Goal: Find specific page/section: Find specific page/section

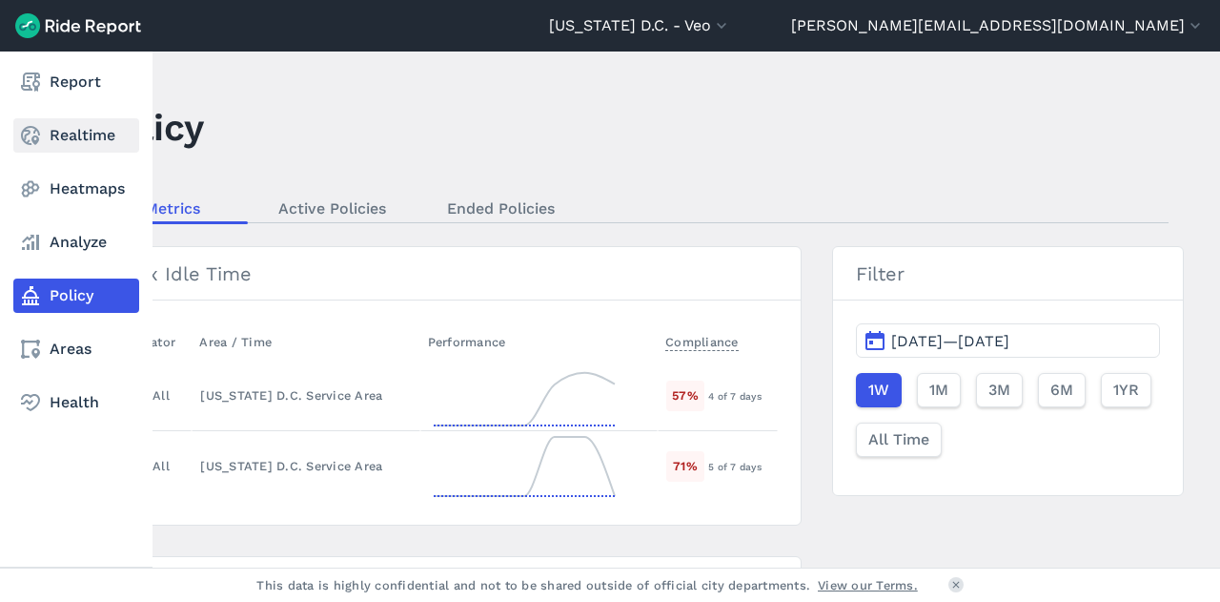
click at [64, 138] on link "Realtime" at bounding box center [76, 135] width 126 height 34
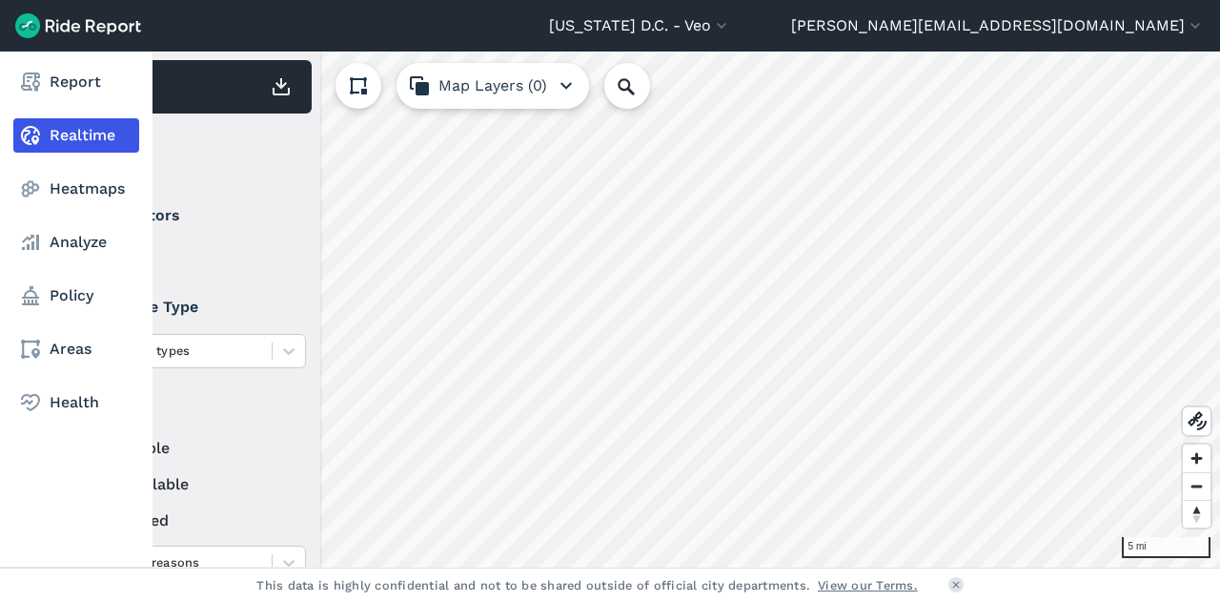
click at [118, 136] on link "Realtime" at bounding box center [76, 135] width 126 height 34
click at [107, 148] on link "Realtime" at bounding box center [76, 135] width 126 height 34
click at [114, 137] on link "Realtime" at bounding box center [76, 135] width 126 height 34
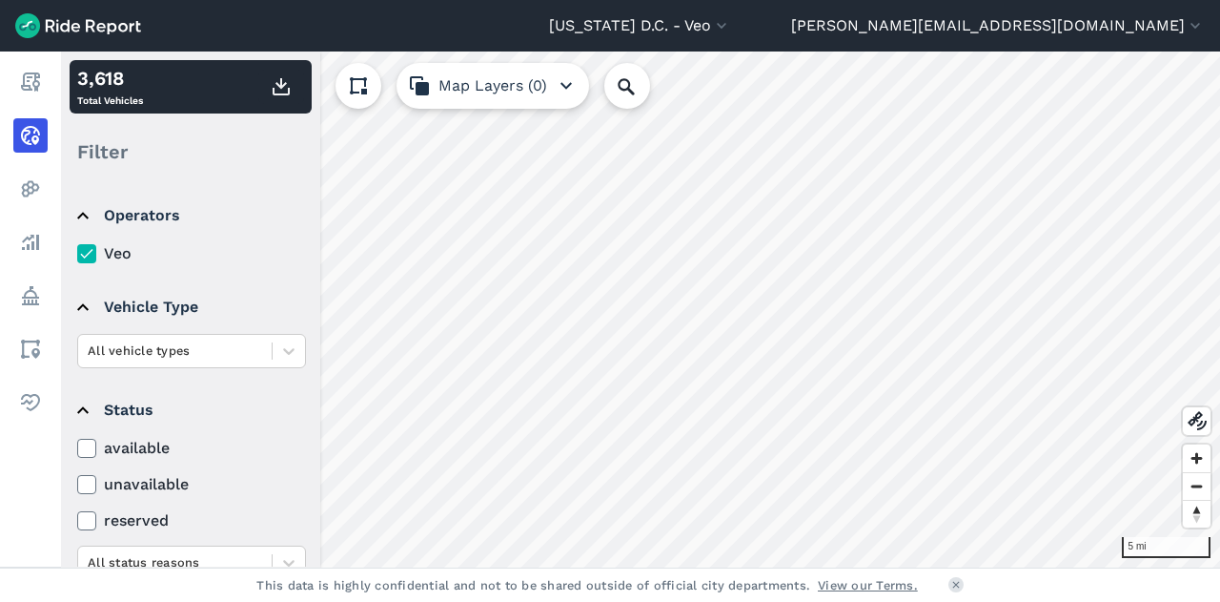
click at [92, 451] on icon at bounding box center [86, 448] width 17 height 19
click at [77, 449] on input "available" at bounding box center [77, 443] width 0 height 12
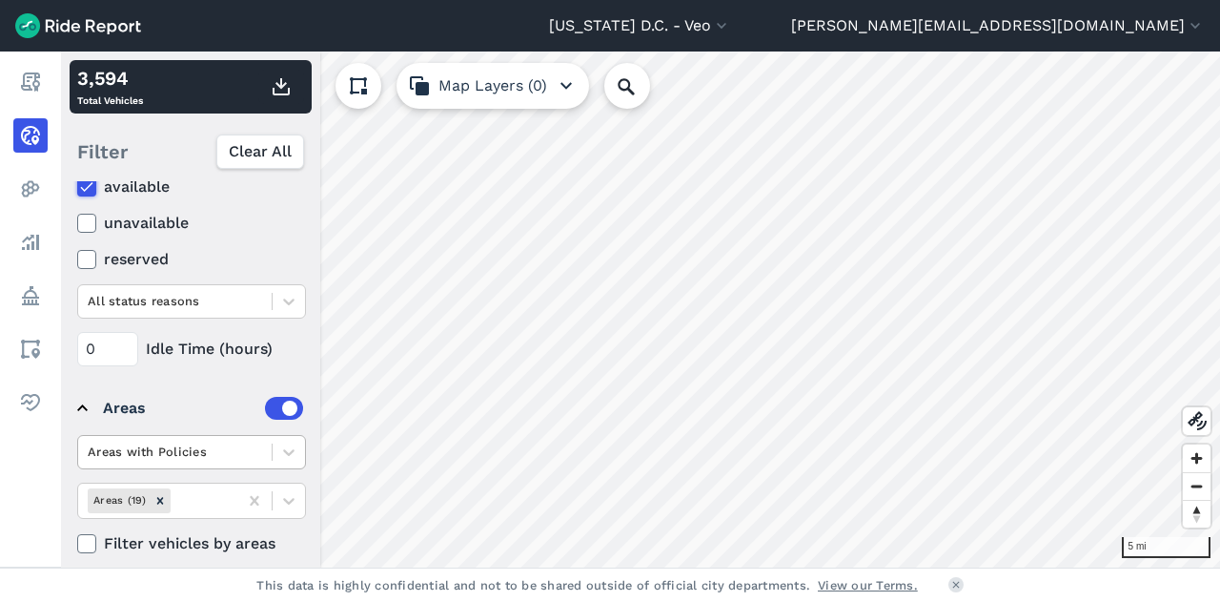
scroll to position [276, 0]
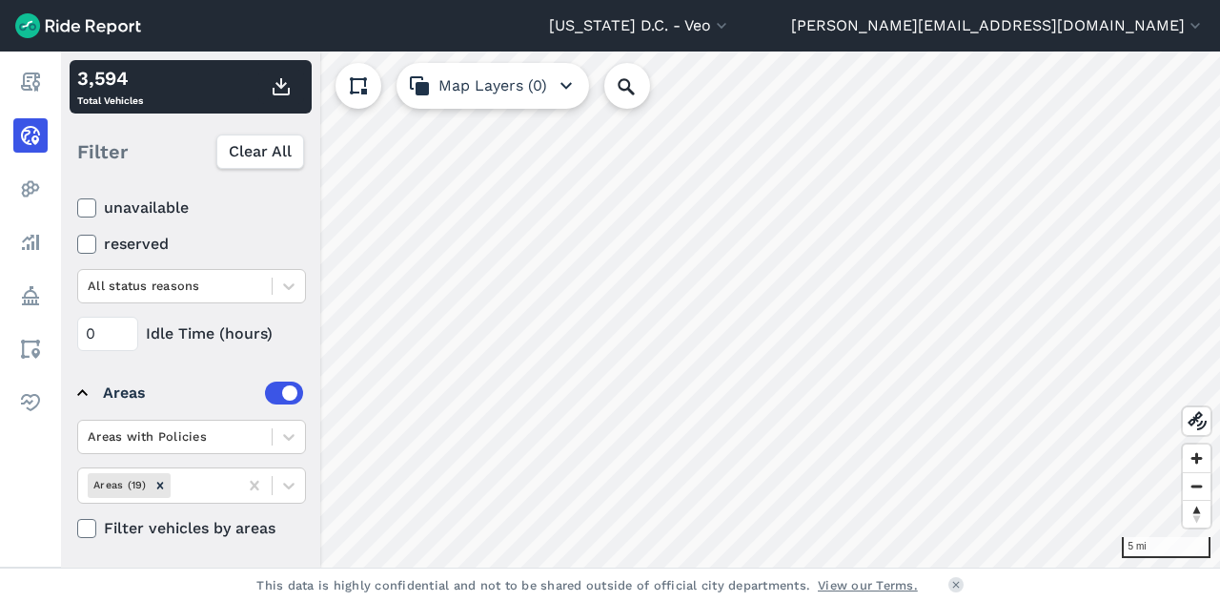
click at [90, 525] on icon at bounding box center [86, 528] width 17 height 19
click at [77, 525] on input "Filter vehicles by areas" at bounding box center [77, 523] width 0 height 12
click at [97, 525] on label "Filter vehicles by areas" at bounding box center [191, 528] width 229 height 23
click at [77, 525] on input "Filter vehicles by areas" at bounding box center [77, 523] width 0 height 12
click at [86, 525] on use at bounding box center [86, 528] width 12 height 10
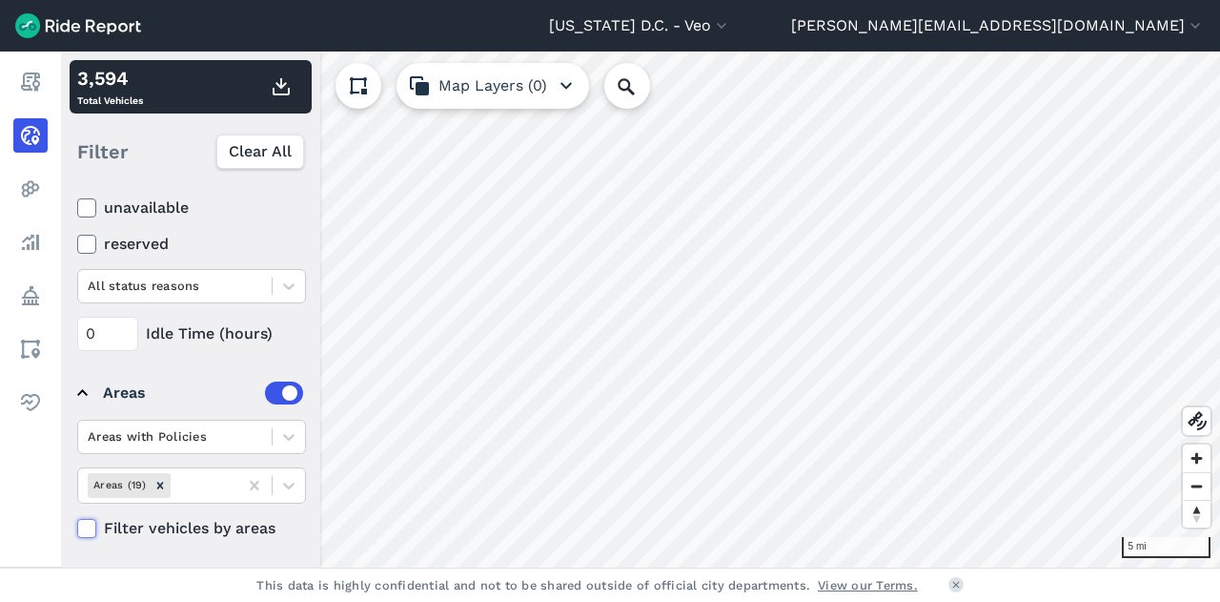
click at [77, 525] on input "Filter vehicles by areas" at bounding box center [77, 523] width 0 height 12
click at [86, 525] on use at bounding box center [86, 528] width 12 height 10
click at [77, 525] on input "Filter vehicles by areas" at bounding box center [77, 523] width 0 height 12
click at [86, 525] on use at bounding box center [86, 528] width 12 height 10
click at [77, 525] on input "Filter vehicles by areas" at bounding box center [77, 523] width 0 height 12
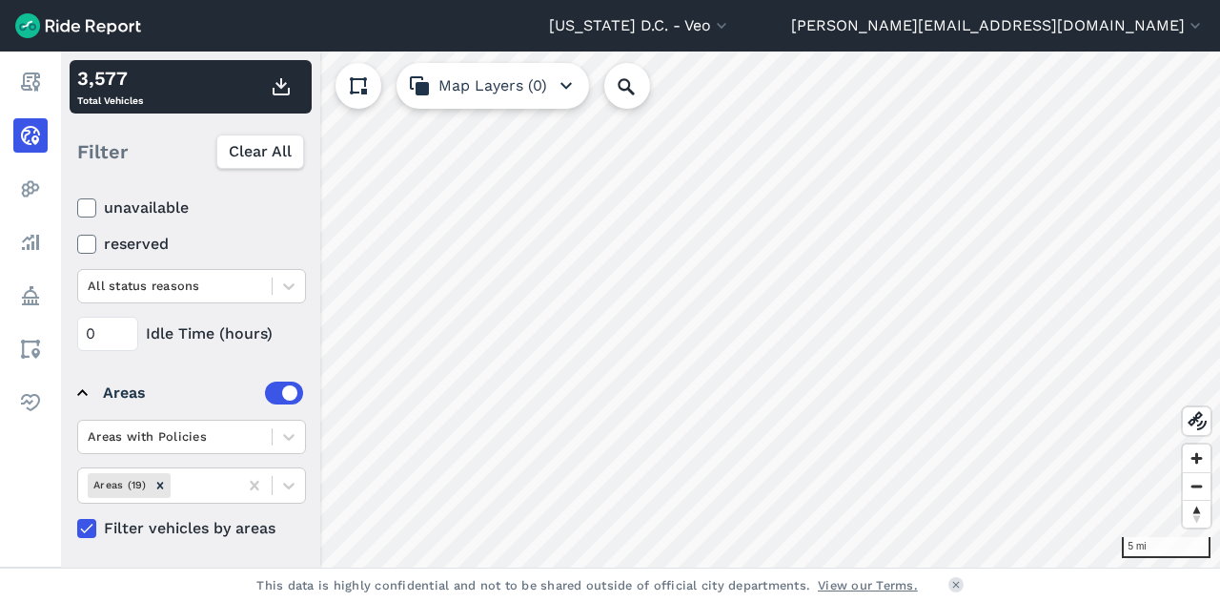
click at [83, 526] on icon at bounding box center [86, 528] width 17 height 19
click at [77, 526] on input "Filter vehicles by areas" at bounding box center [77, 523] width 0 height 12
click at [84, 523] on icon at bounding box center [86, 528] width 17 height 19
click at [77, 523] on input "Filter vehicles by areas" at bounding box center [77, 523] width 0 height 12
click at [88, 524] on use at bounding box center [86, 528] width 12 height 10
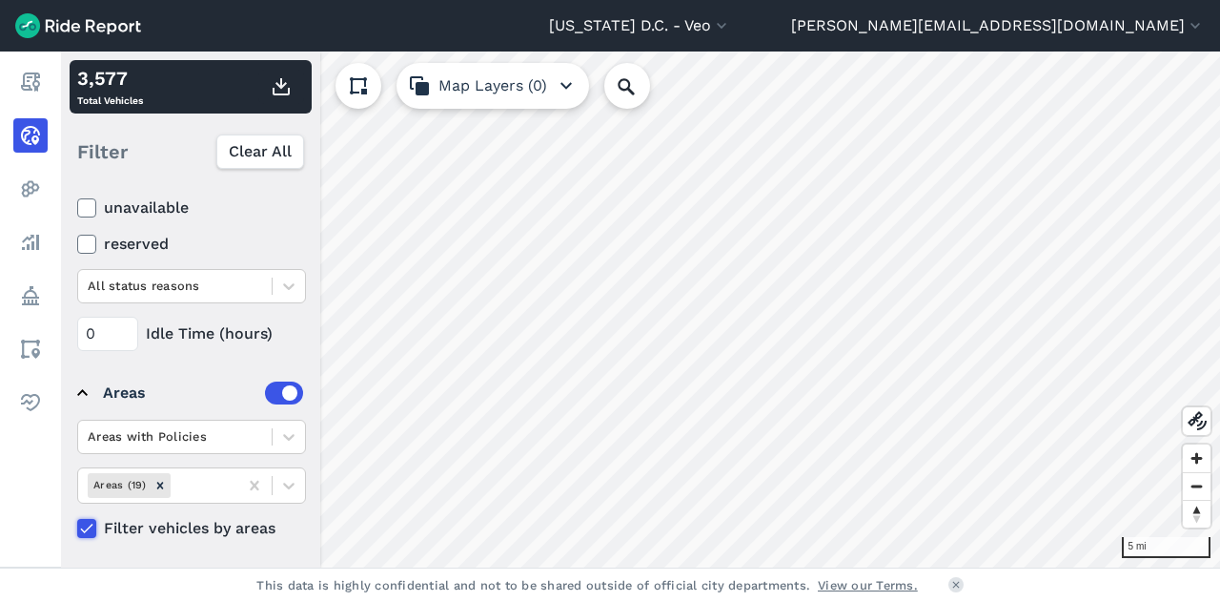
click at [77, 524] on input "Filter vehicles by areas" at bounding box center [77, 523] width 0 height 12
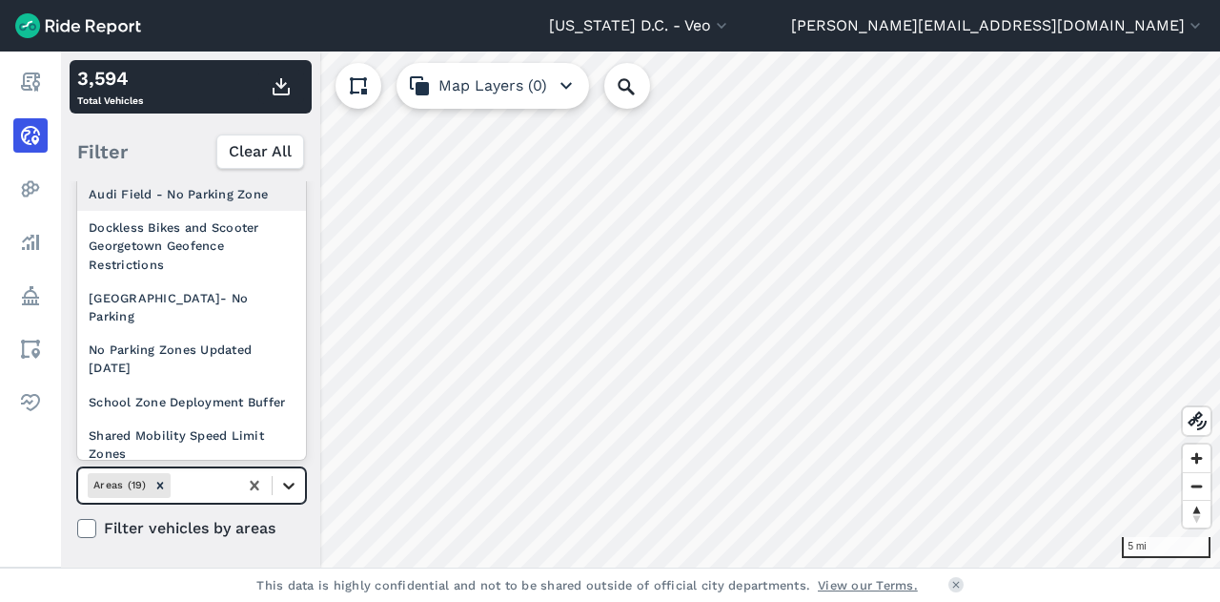
click at [300, 487] on div at bounding box center [289, 485] width 32 height 32
click at [299, 487] on div at bounding box center [289, 485] width 32 height 32
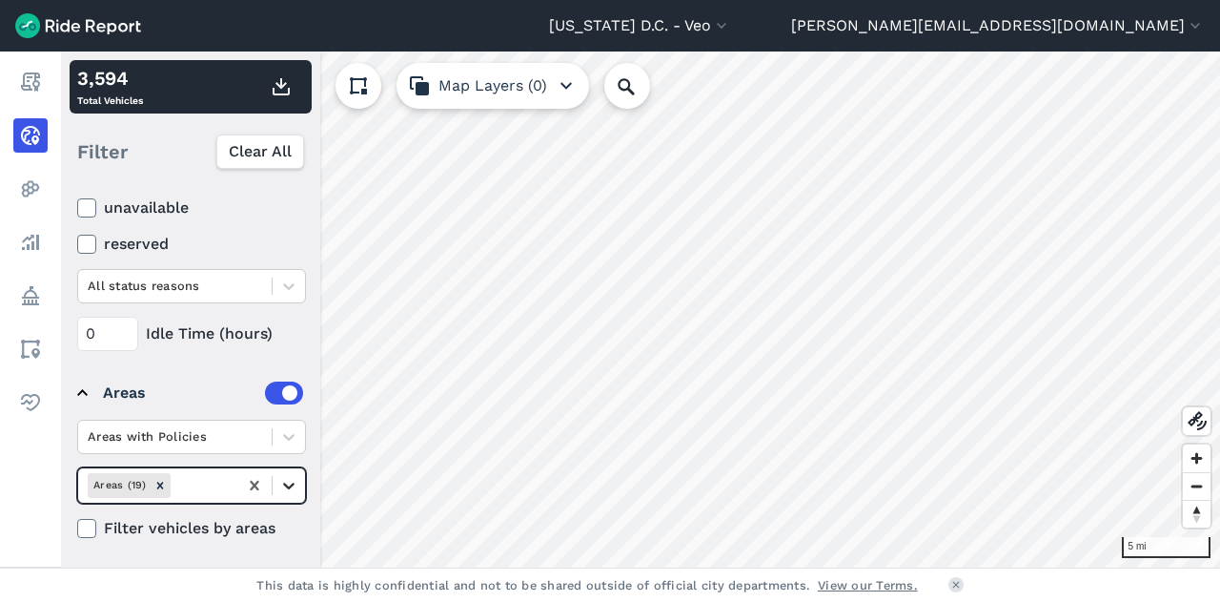
click at [292, 482] on icon at bounding box center [288, 485] width 11 height 7
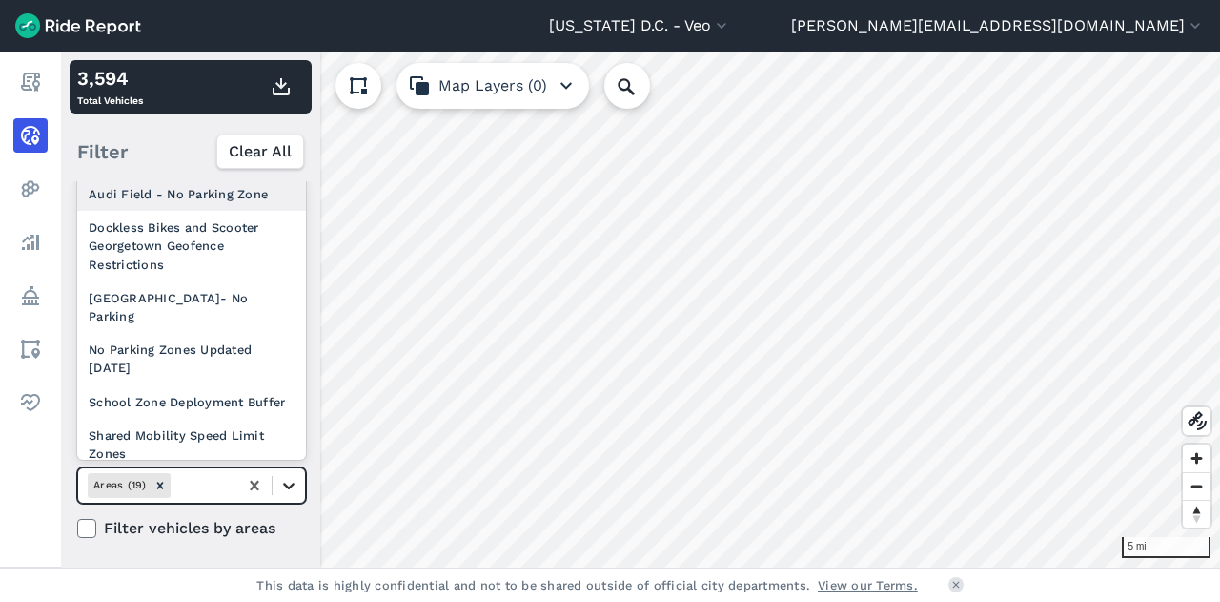
click at [292, 482] on icon at bounding box center [288, 485] width 11 height 7
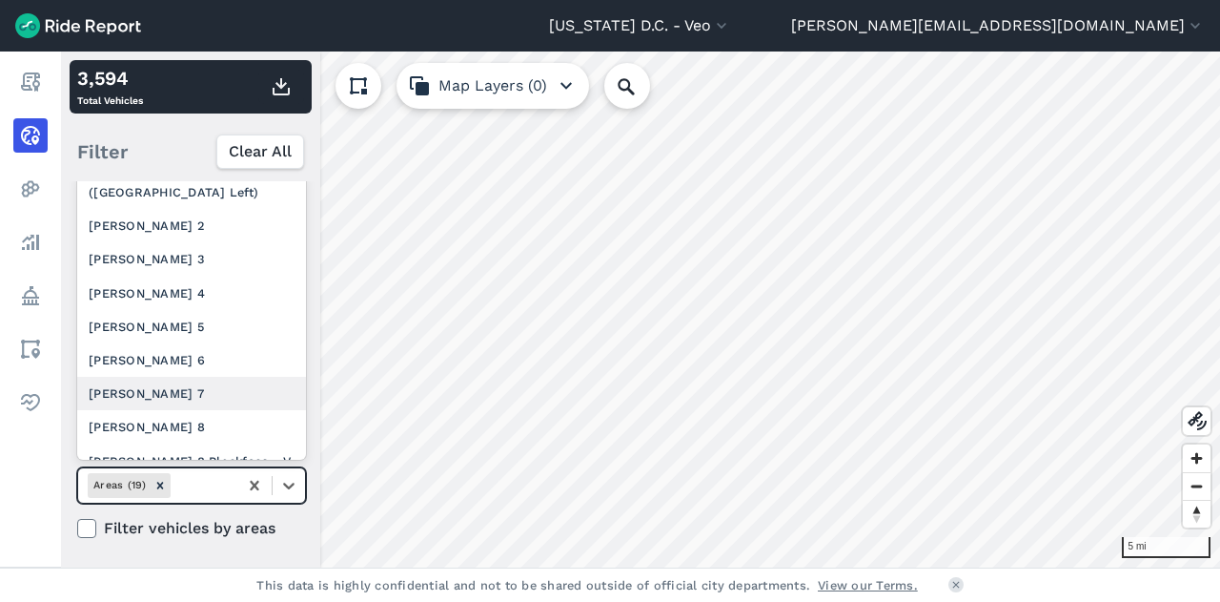
scroll to position [397, 0]
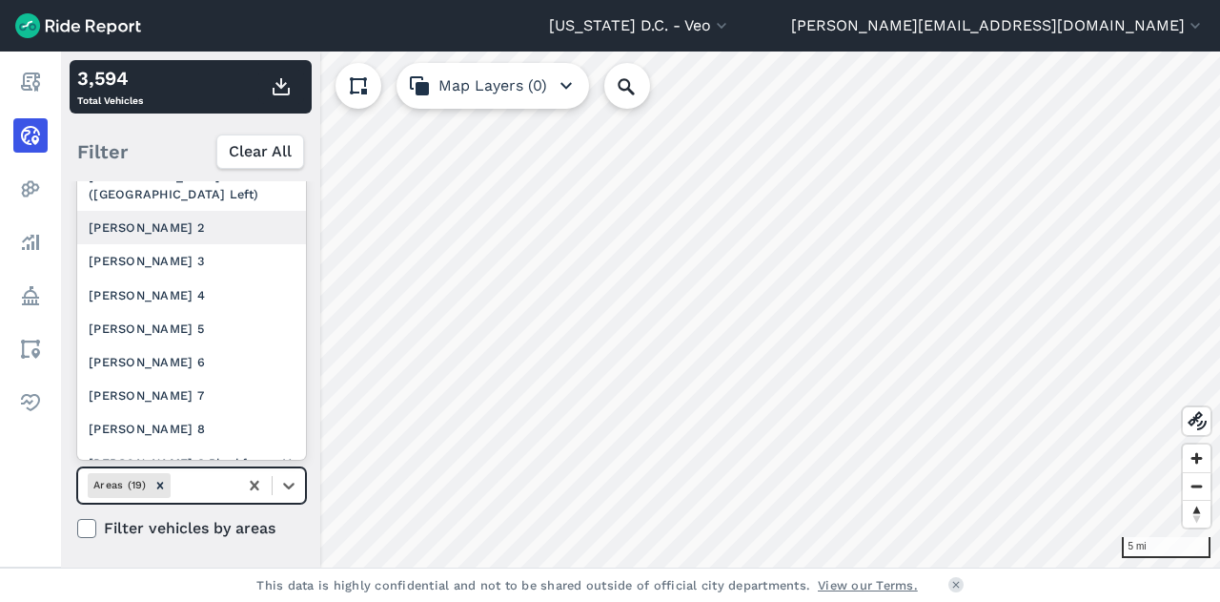
click at [160, 237] on div "[PERSON_NAME] 2" at bounding box center [191, 227] width 229 height 33
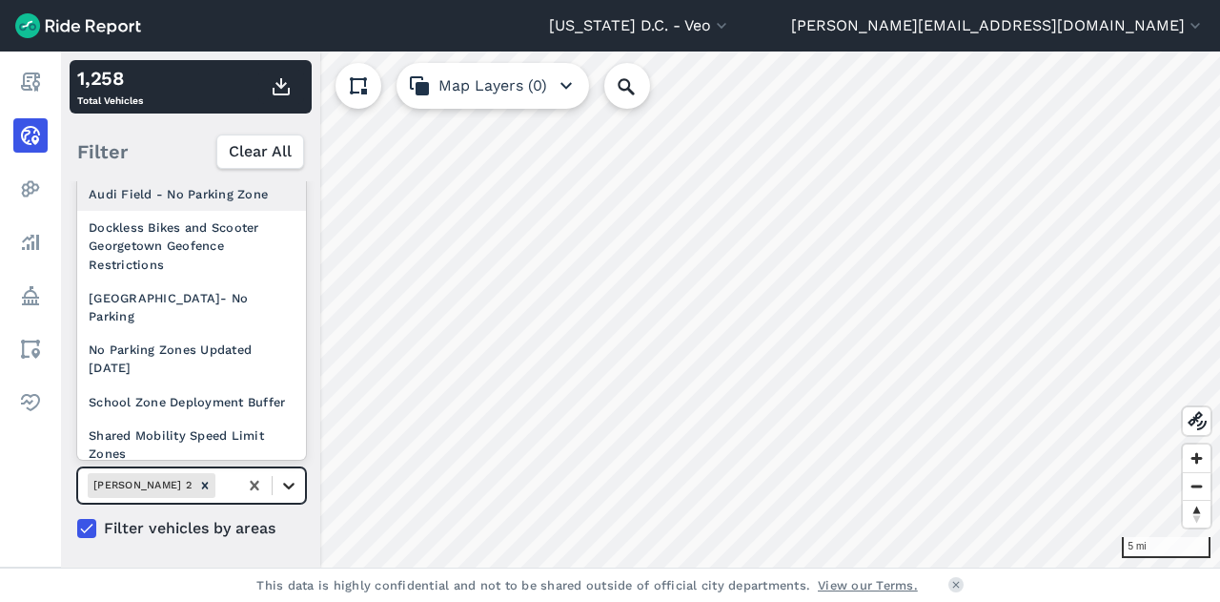
click at [286, 482] on icon at bounding box center [288, 485] width 11 height 7
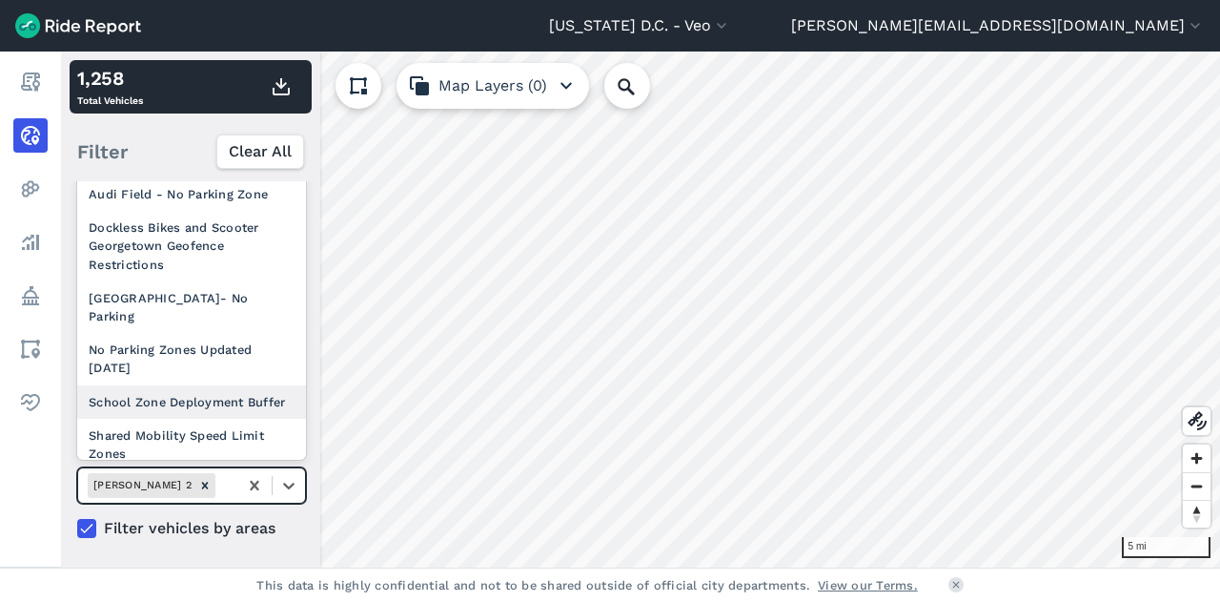
scroll to position [280, 0]
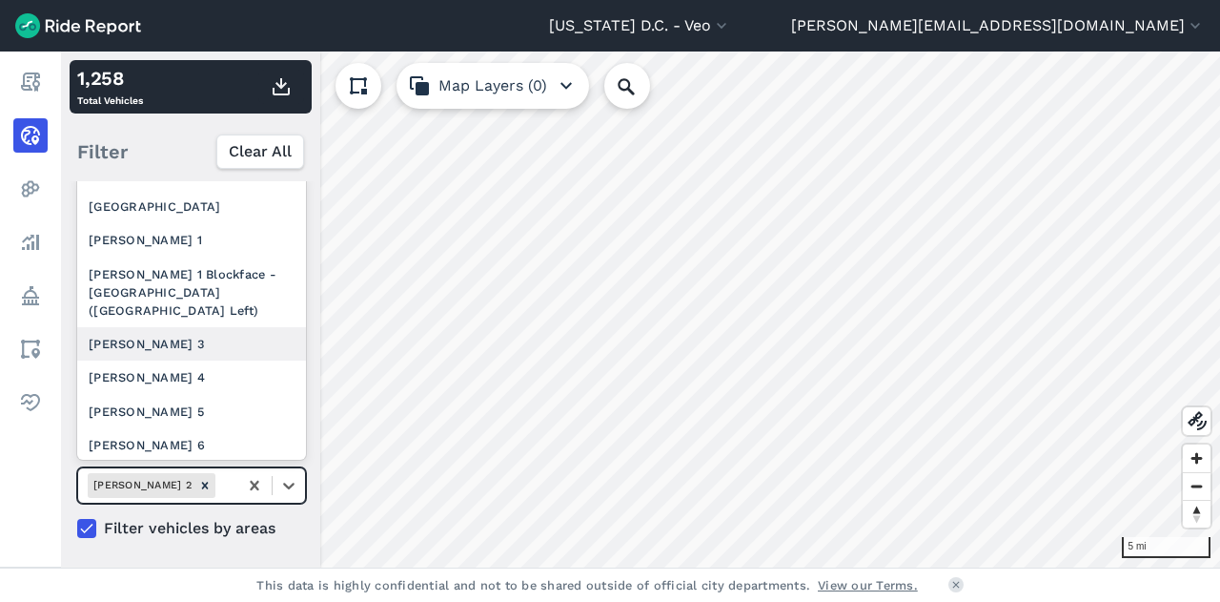
click at [219, 360] on div "[PERSON_NAME] 3" at bounding box center [191, 343] width 229 height 33
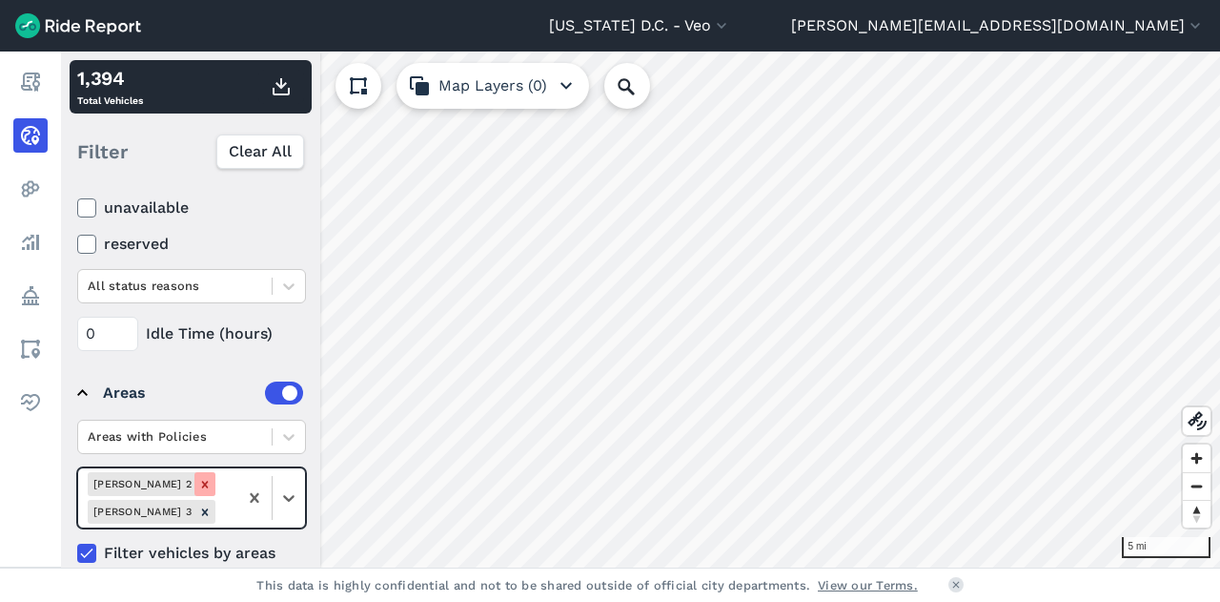
click at [198, 483] on icon "Remove Ward 2" at bounding box center [204, 484] width 13 height 13
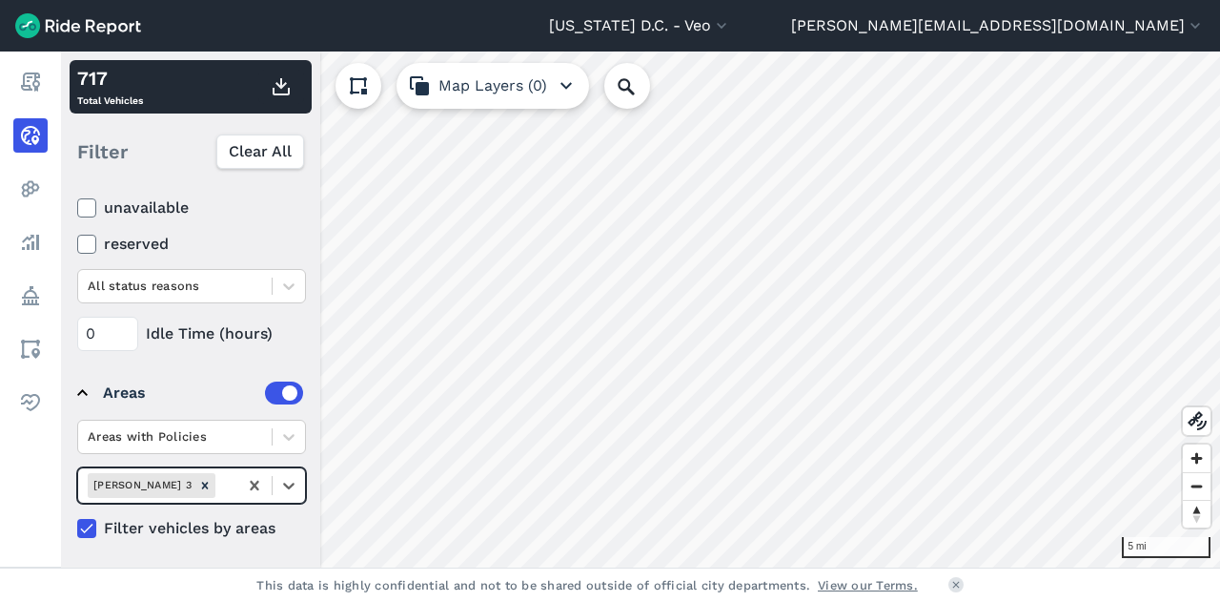
click at [198, 483] on icon "Remove Ward 3" at bounding box center [204, 485] width 13 height 13
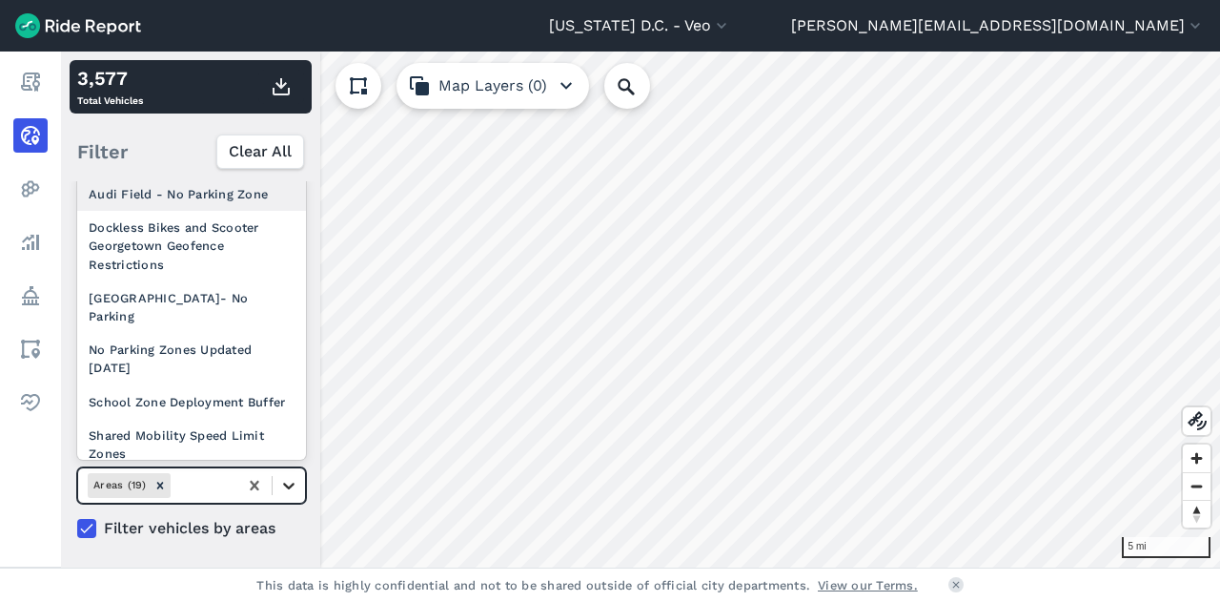
click at [293, 484] on icon at bounding box center [288, 485] width 19 height 19
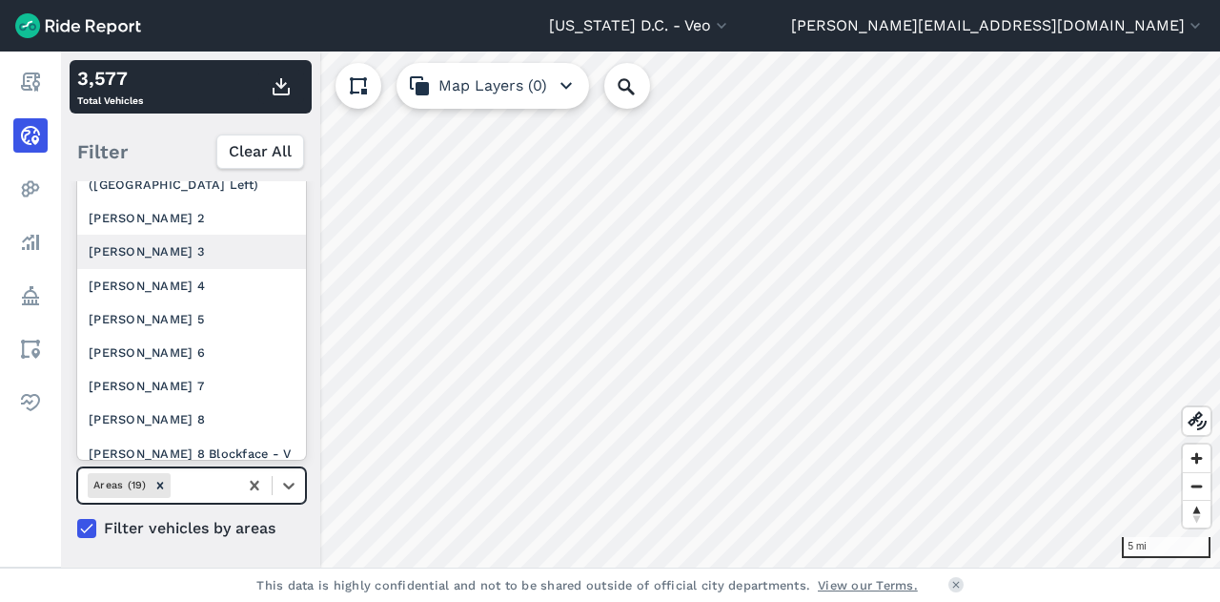
scroll to position [398, 0]
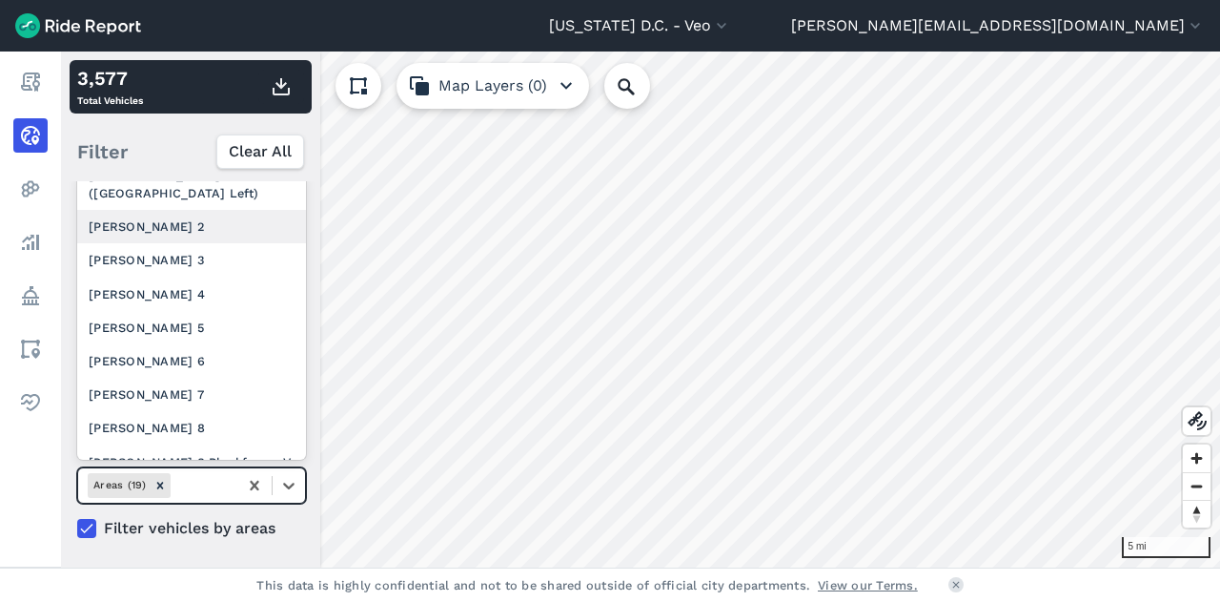
click at [160, 235] on div "[PERSON_NAME] 2" at bounding box center [191, 226] width 229 height 33
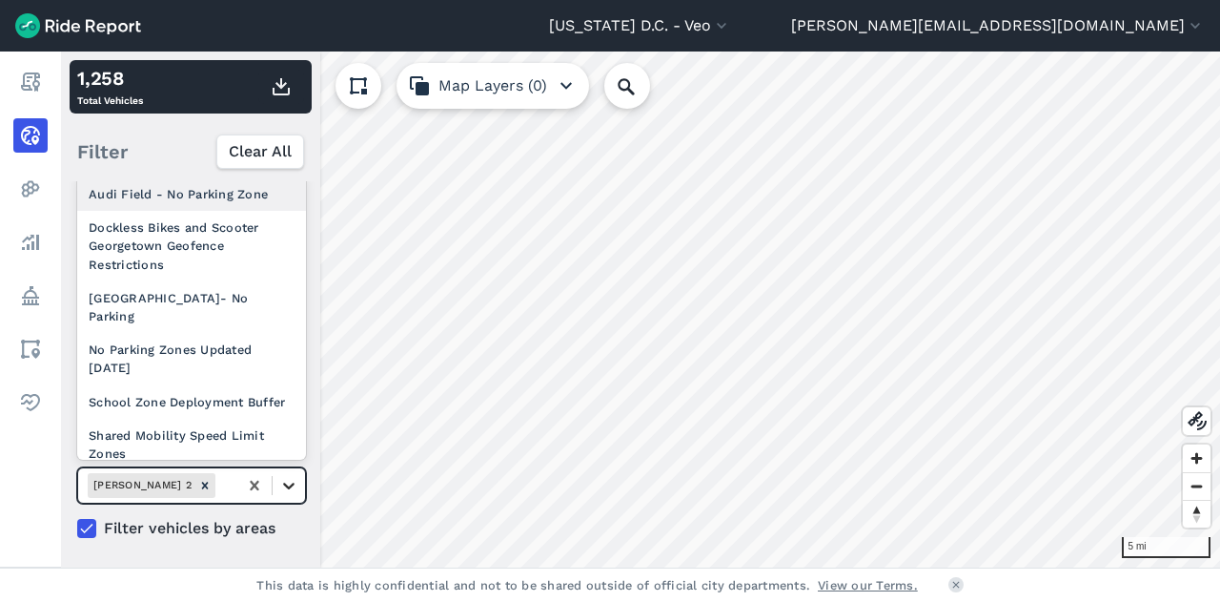
click at [284, 481] on icon at bounding box center [288, 485] width 19 height 19
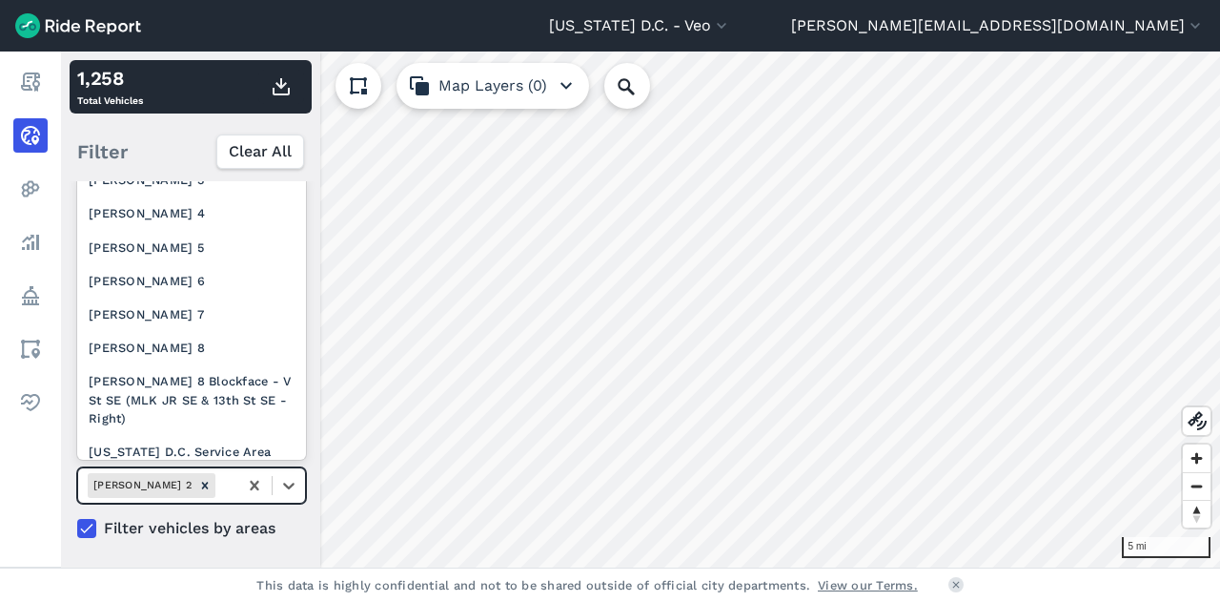
scroll to position [445, 0]
click at [139, 195] on div "[PERSON_NAME] 3" at bounding box center [191, 178] width 229 height 33
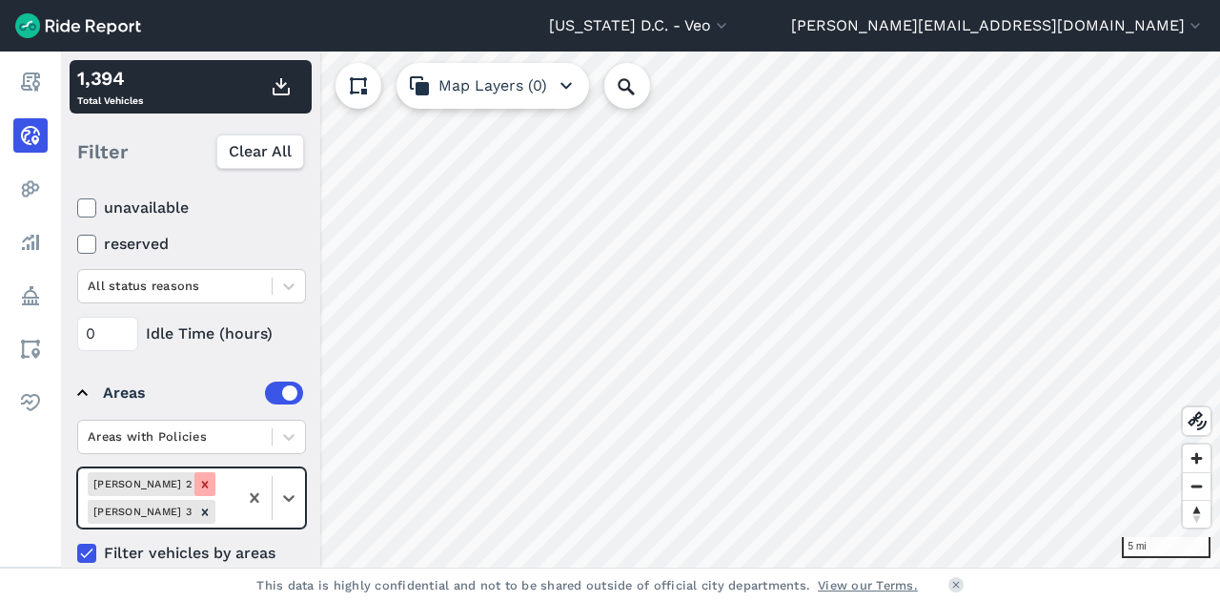
click at [198, 481] on icon "Remove Ward 2" at bounding box center [204, 484] width 13 height 13
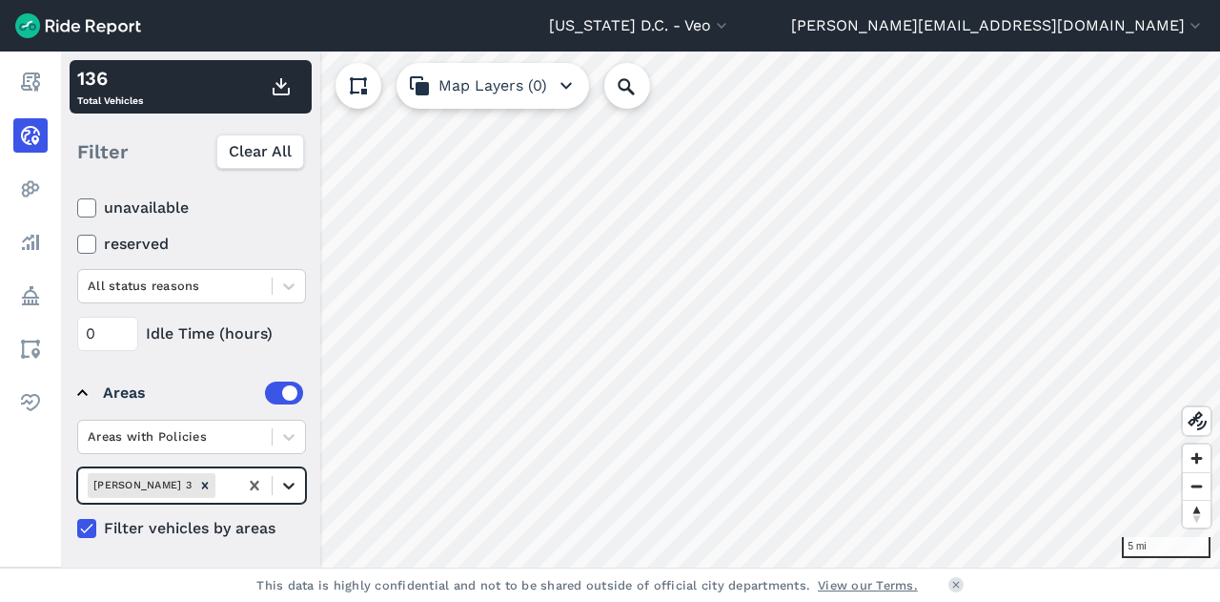
click at [297, 479] on icon at bounding box center [288, 485] width 19 height 19
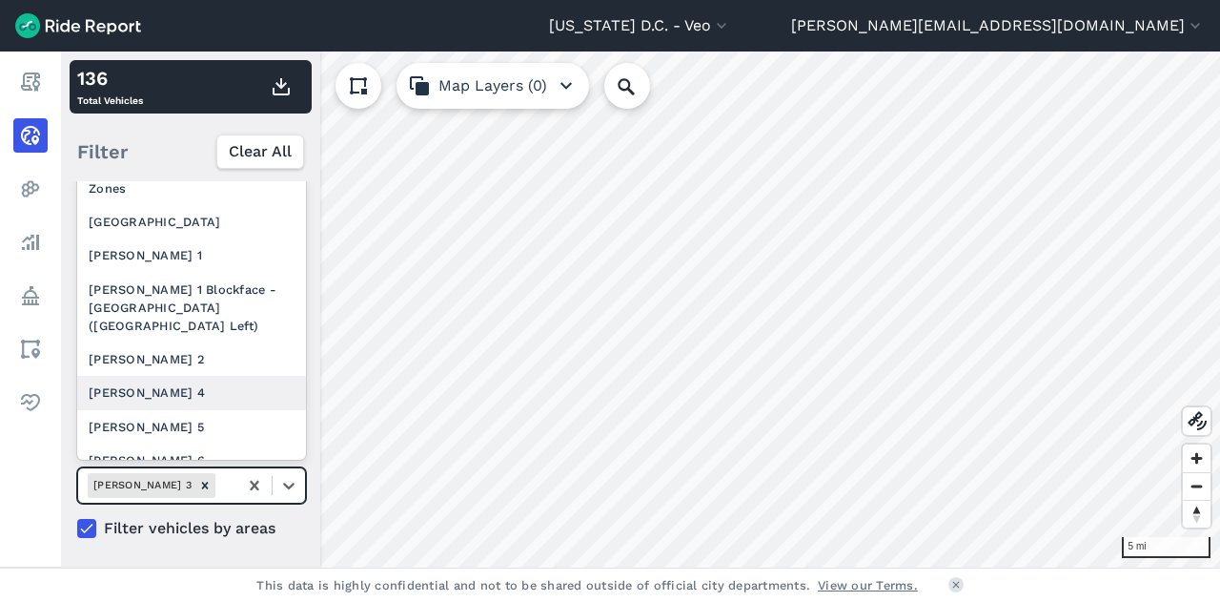
scroll to position [394, 0]
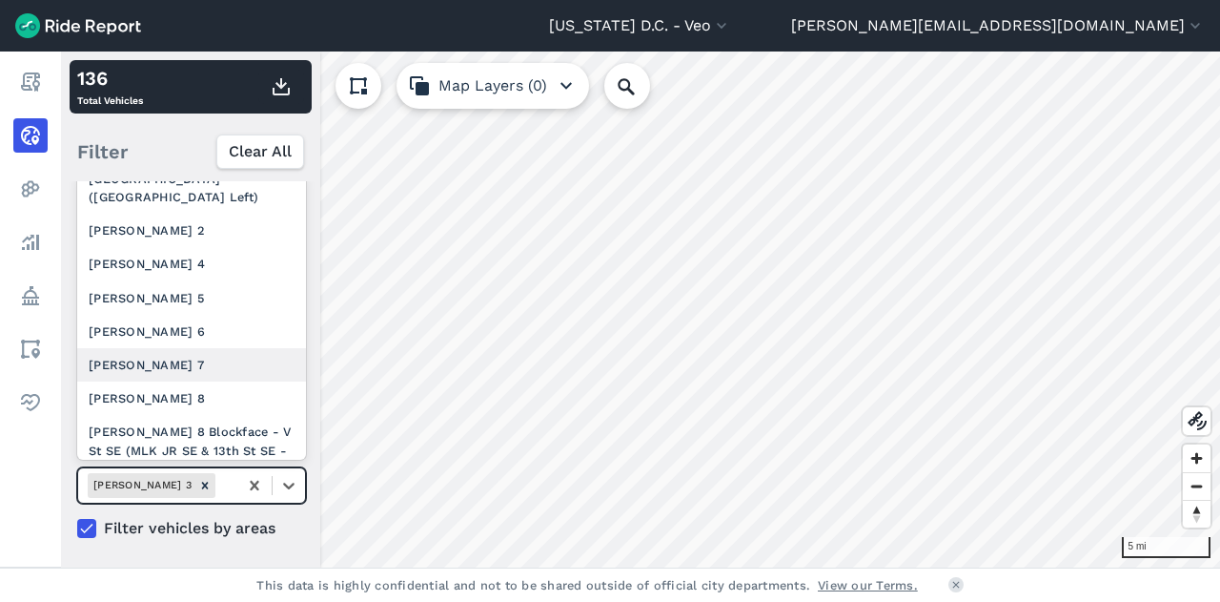
click at [211, 378] on div "[PERSON_NAME] 7" at bounding box center [191, 364] width 229 height 33
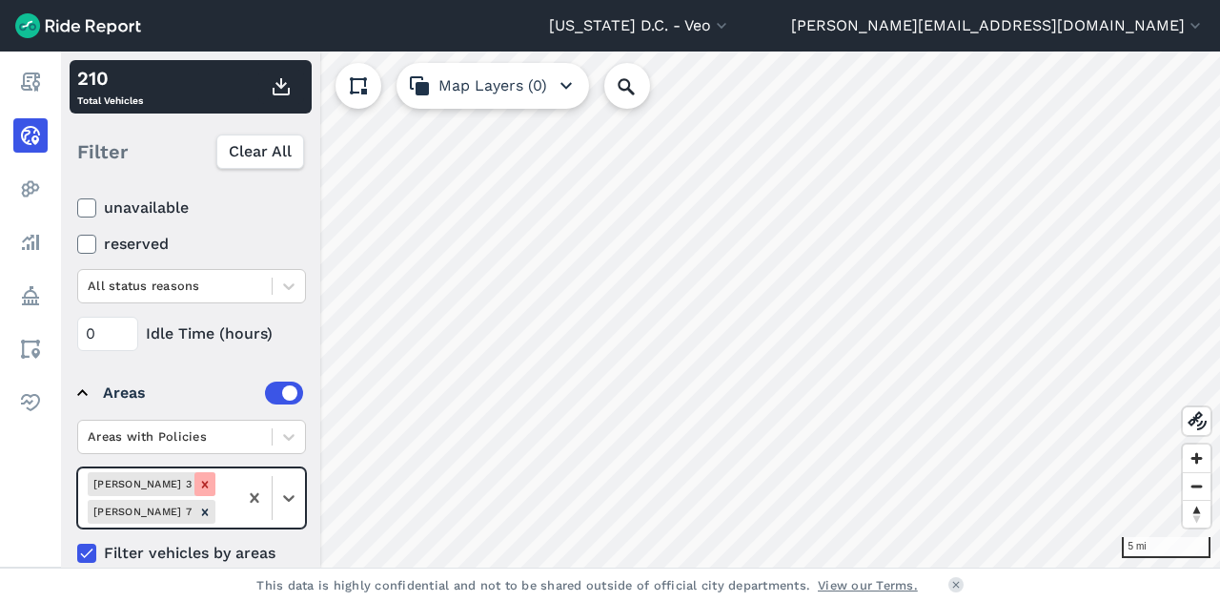
click at [194, 488] on div "Remove Ward 3" at bounding box center [204, 484] width 21 height 24
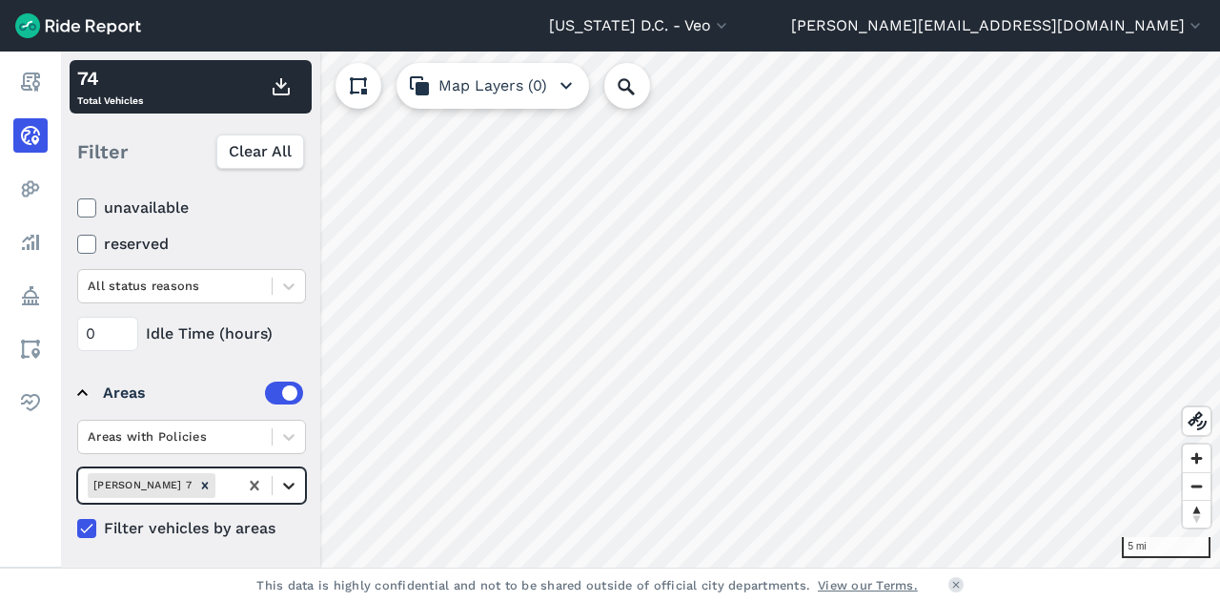
click at [288, 488] on icon at bounding box center [288, 485] width 19 height 19
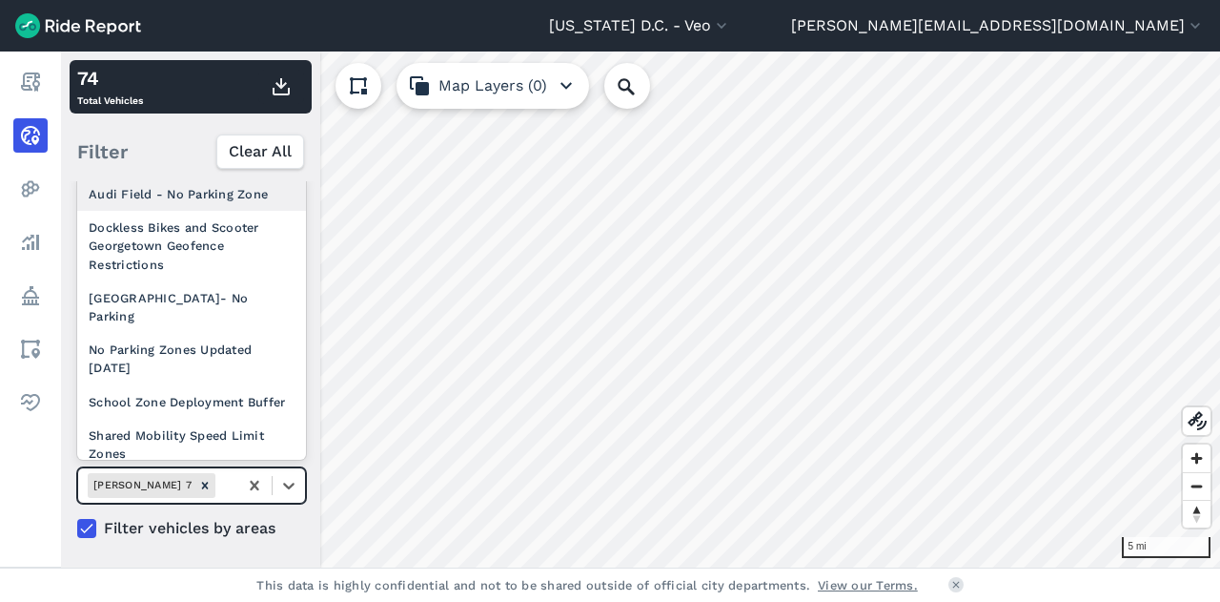
click at [228, 495] on div "[PERSON_NAME] 7" at bounding box center [157, 484] width 159 height 31
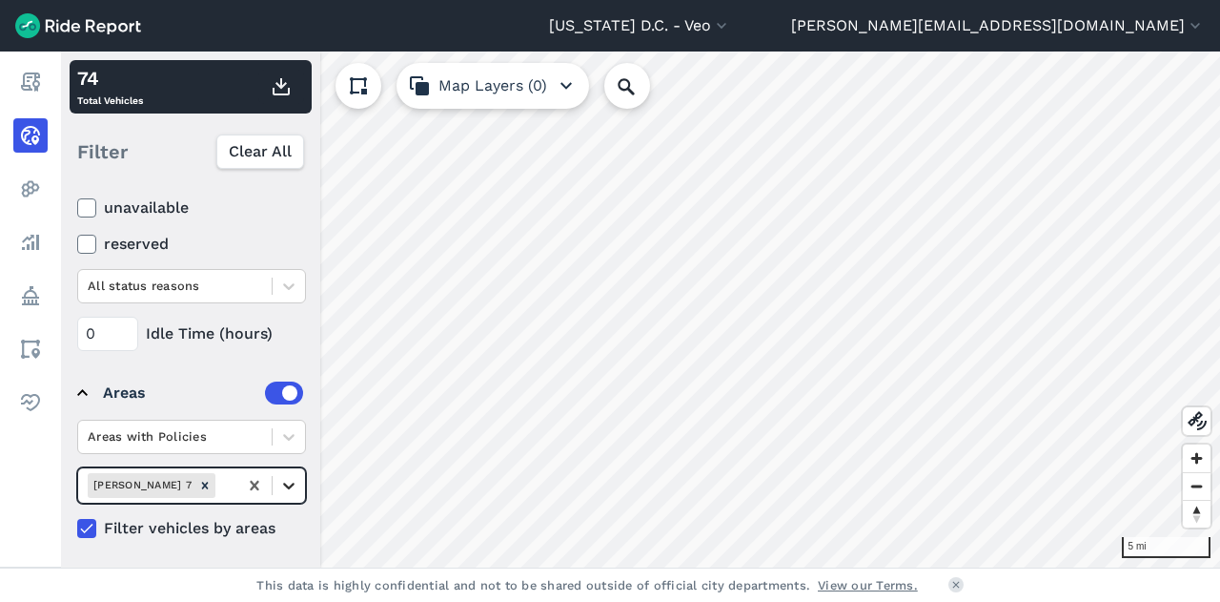
click at [288, 489] on icon at bounding box center [288, 485] width 19 height 19
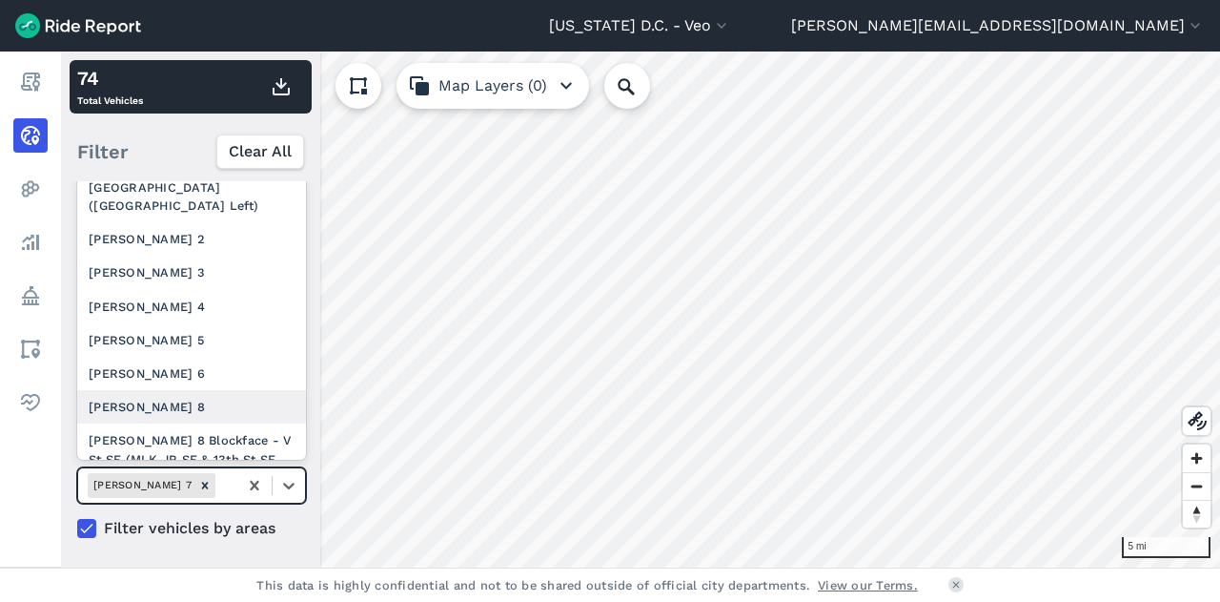
scroll to position [384, 0]
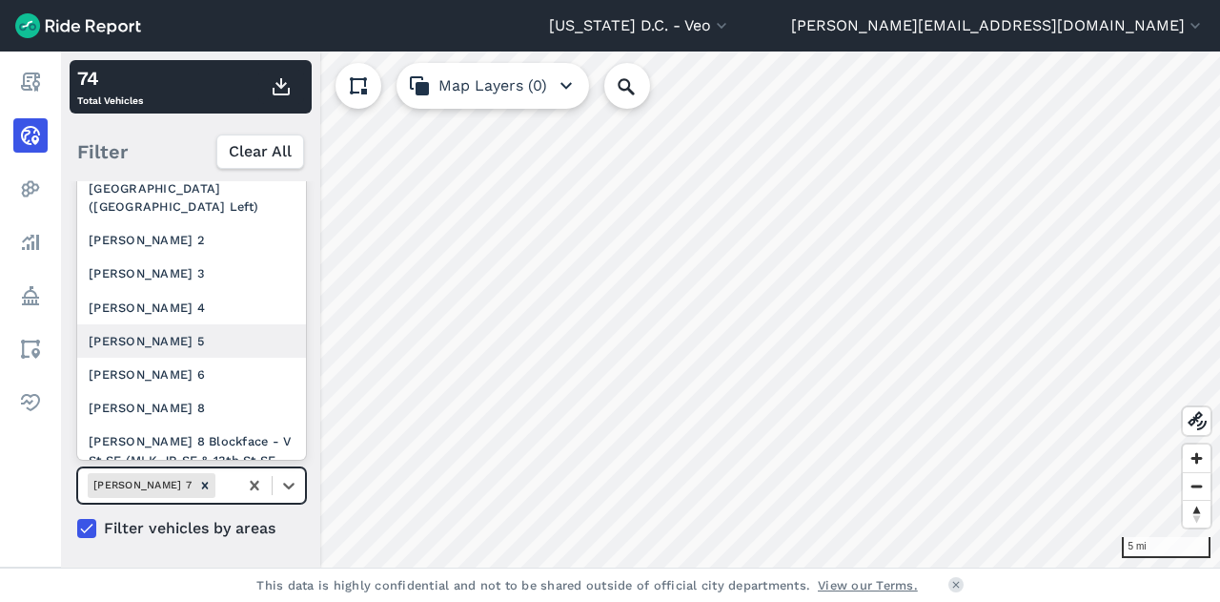
click at [162, 356] on div "[PERSON_NAME] 5" at bounding box center [191, 340] width 229 height 33
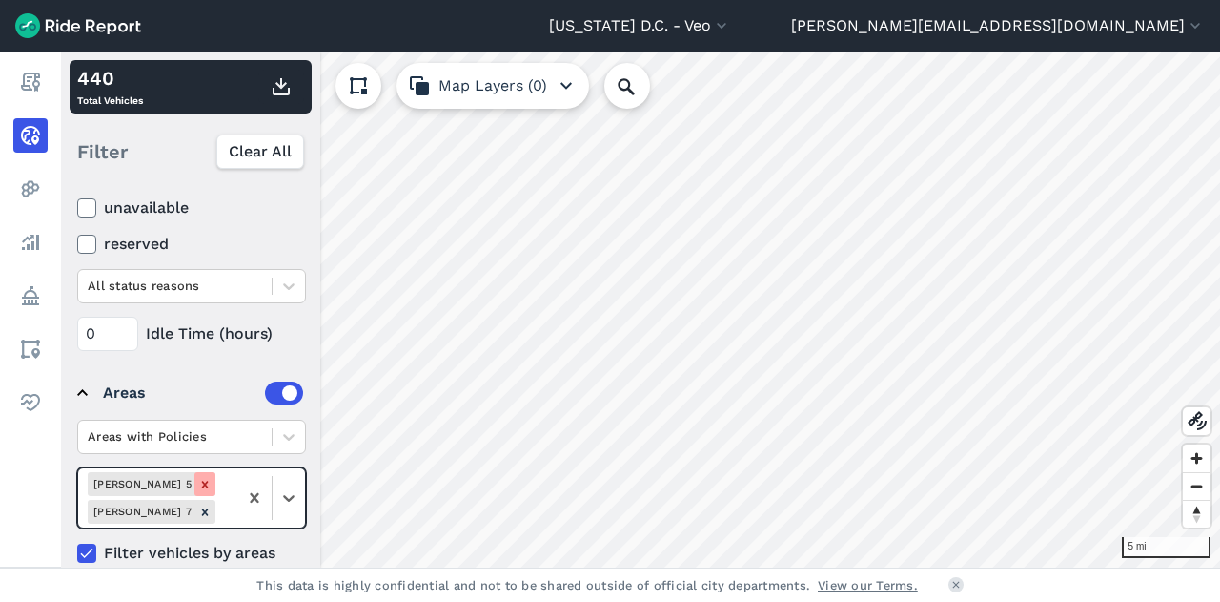
click at [198, 483] on icon "Remove Ward 5" at bounding box center [204, 484] width 13 height 13
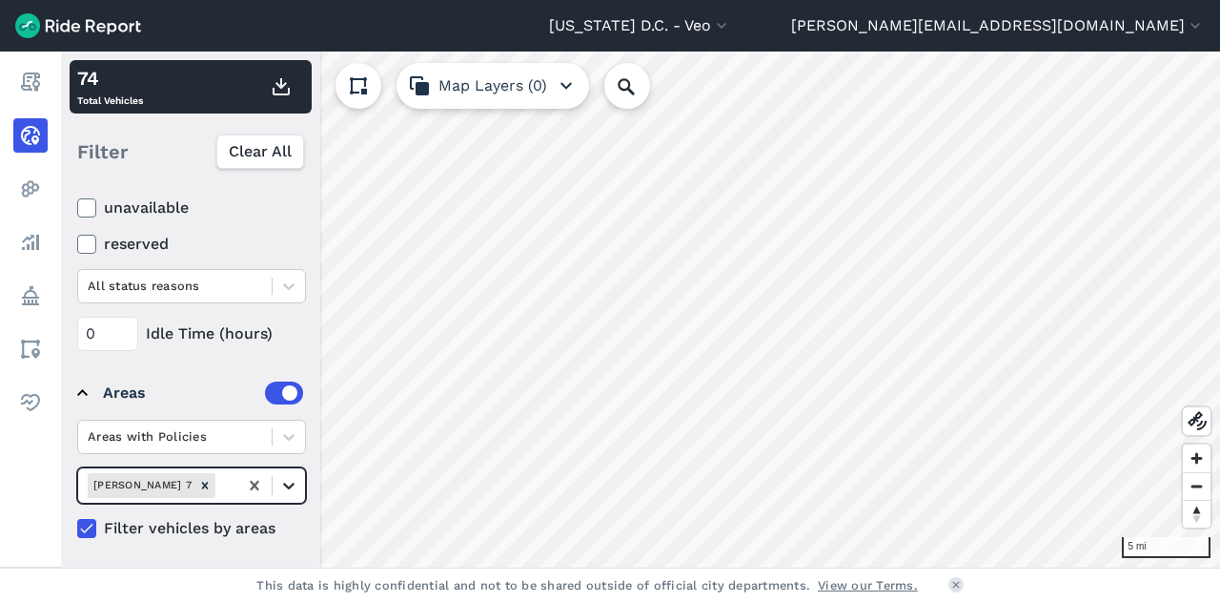
click at [296, 486] on icon at bounding box center [288, 485] width 19 height 19
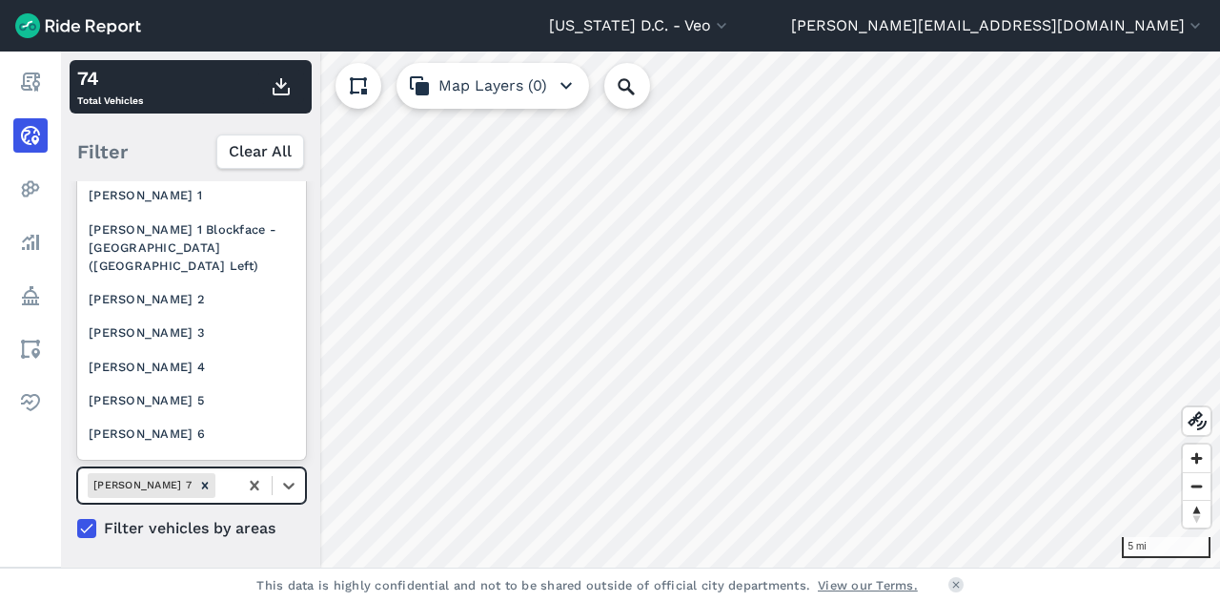
scroll to position [329, 0]
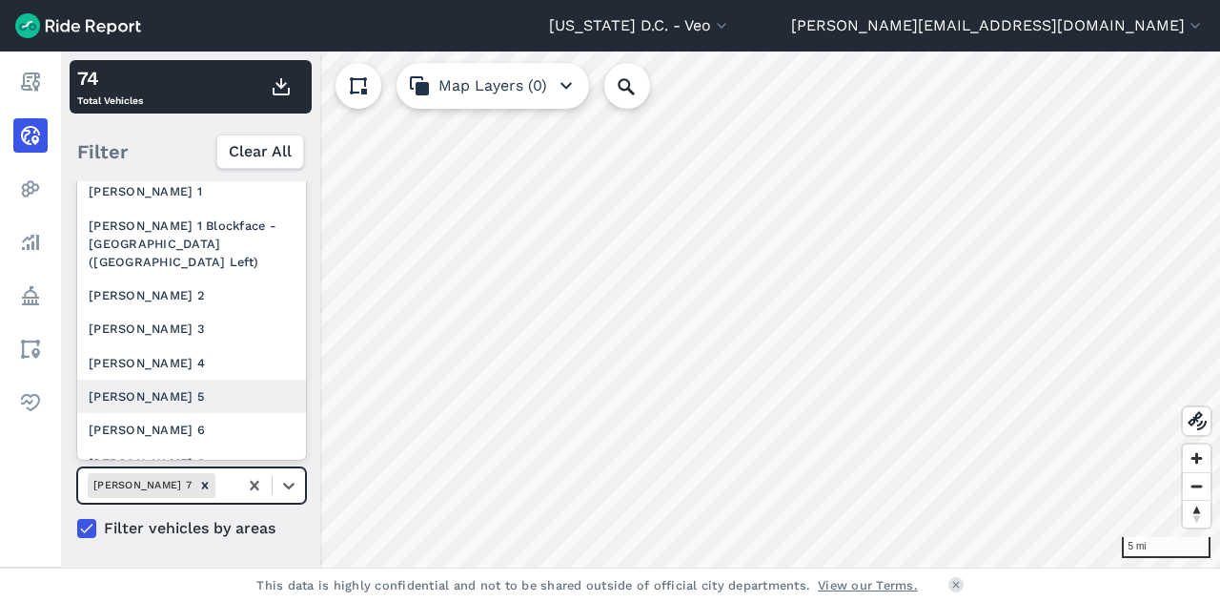
click at [194, 407] on div "[PERSON_NAME] 5" at bounding box center [191, 395] width 229 height 33
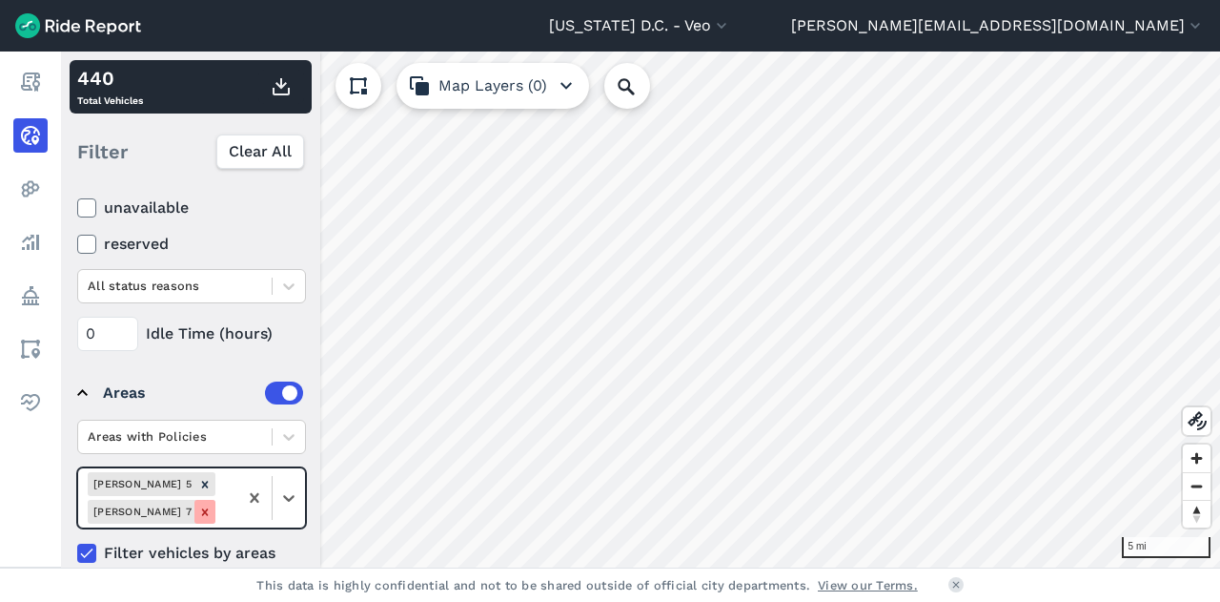
click at [215, 500] on div "Remove Ward 7" at bounding box center [204, 512] width 21 height 24
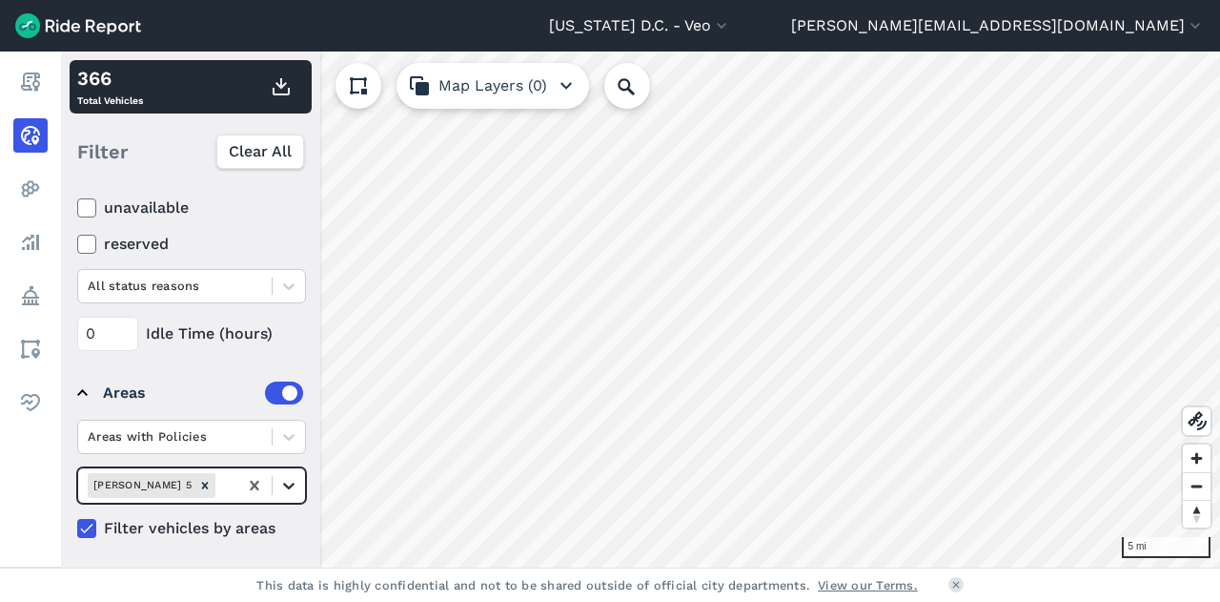
click at [290, 480] on icon at bounding box center [288, 485] width 19 height 19
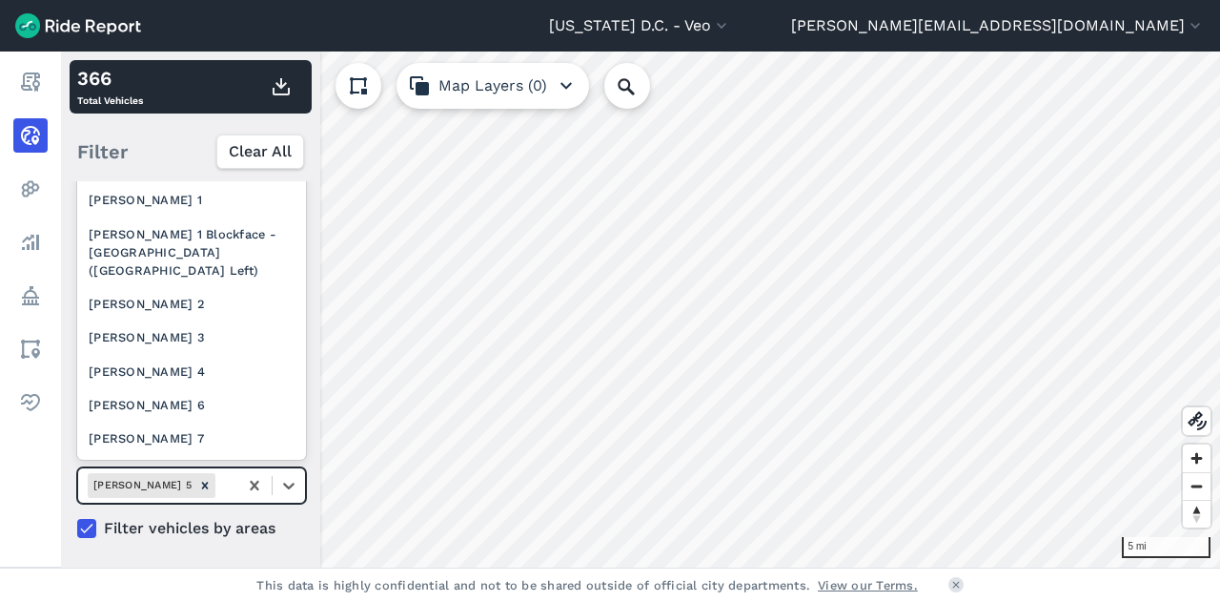
scroll to position [322, 0]
click at [178, 419] on div "[PERSON_NAME] 6" at bounding box center [191, 402] width 229 height 33
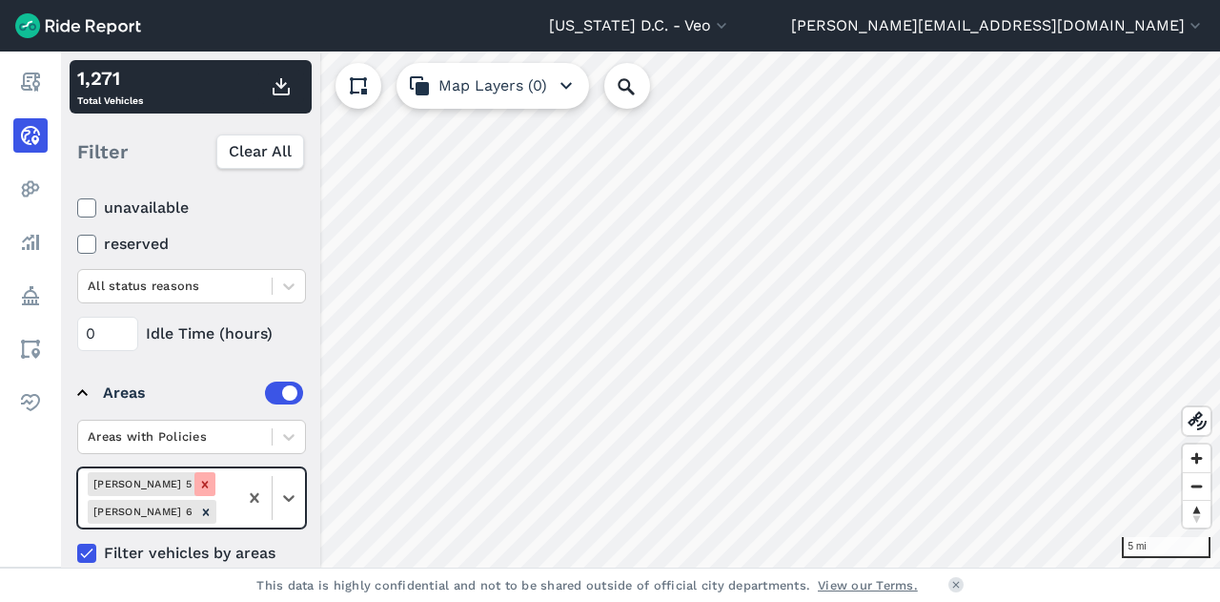
click at [198, 483] on icon "Remove Ward 5" at bounding box center [204, 484] width 13 height 13
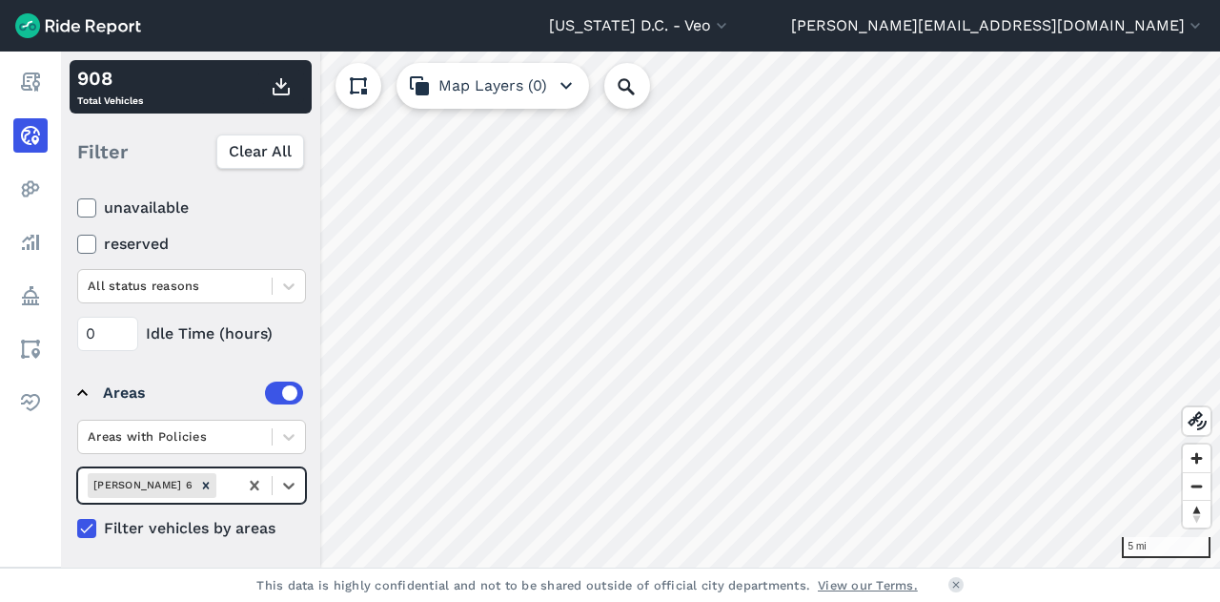
click at [202, 483] on icon "Remove Ward 6" at bounding box center [205, 484] width 7 height 7
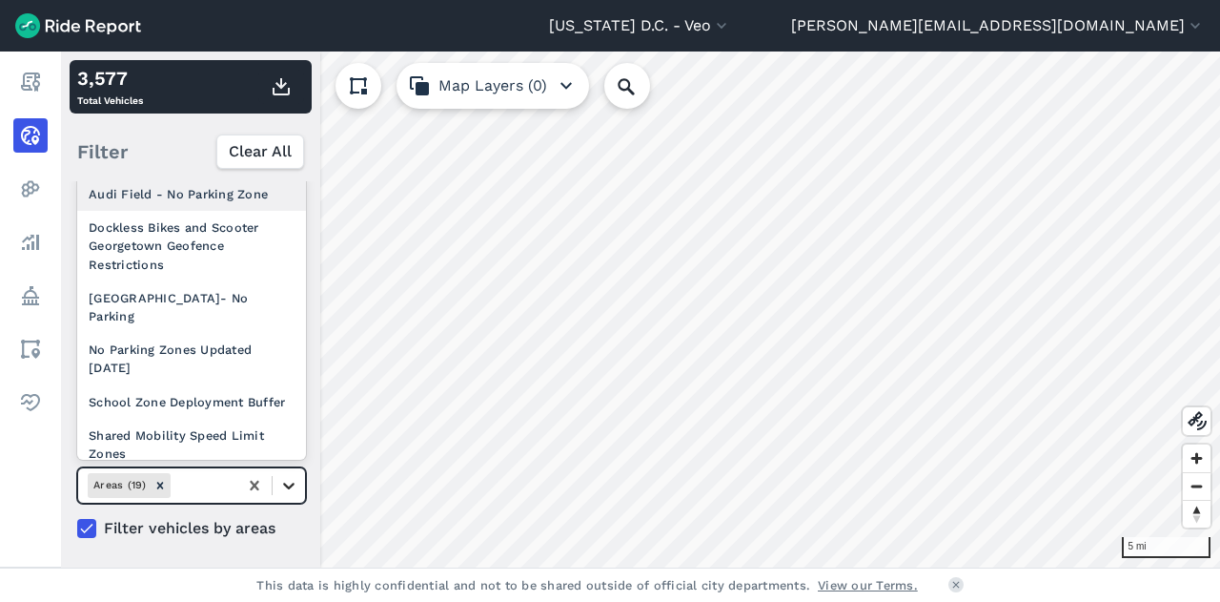
click at [288, 486] on icon at bounding box center [288, 485] width 19 height 19
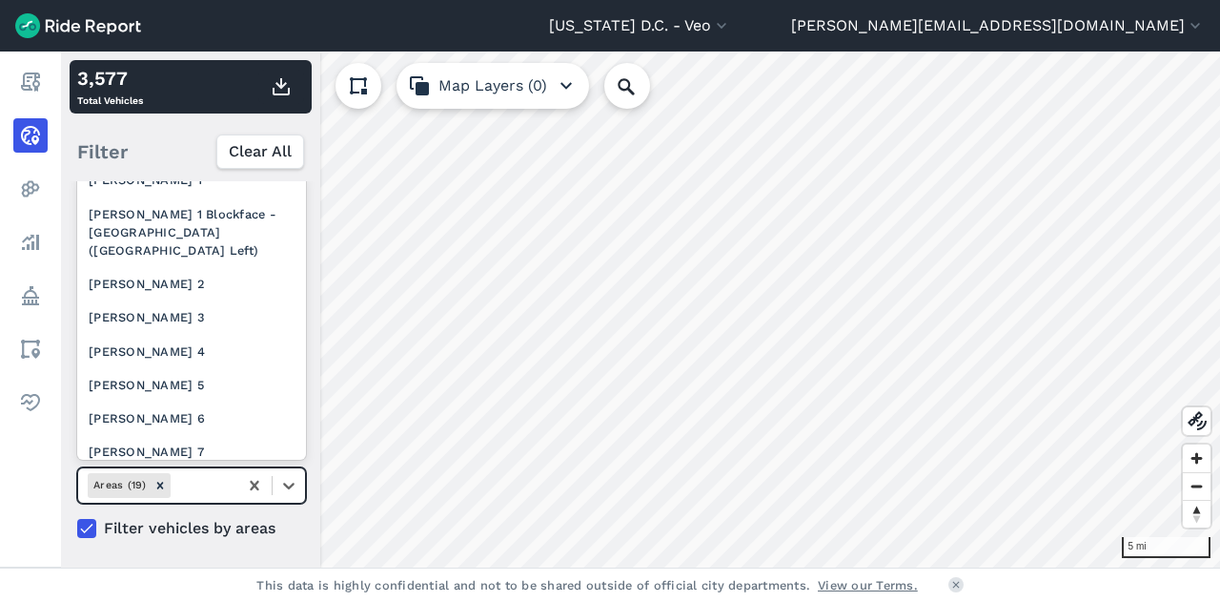
scroll to position [370, 0]
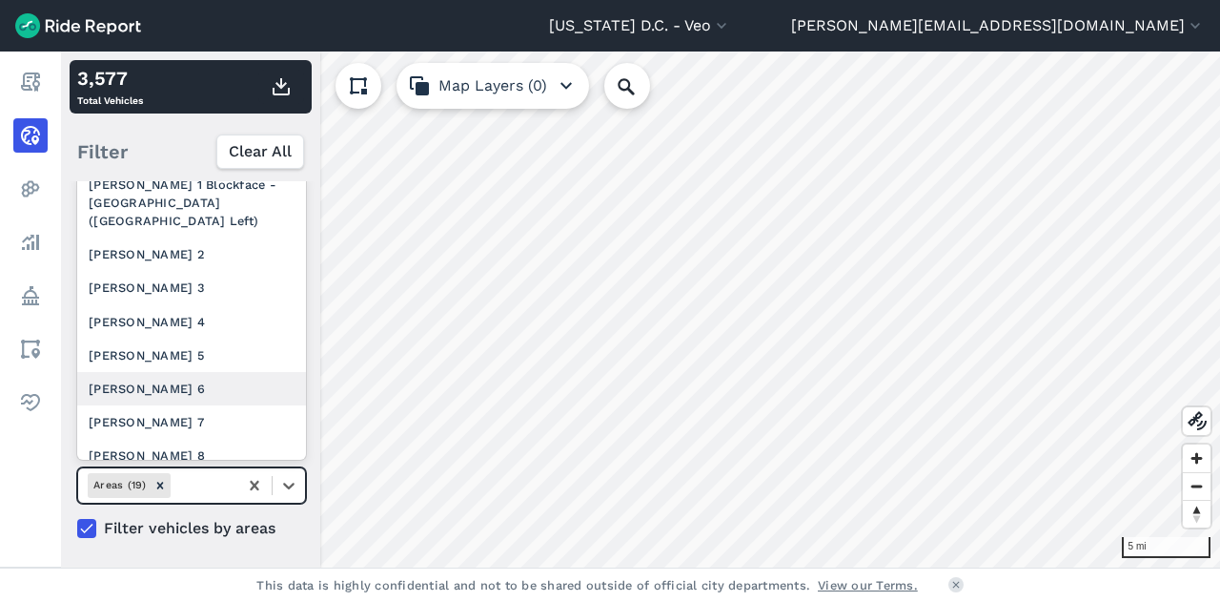
click at [227, 388] on div "[PERSON_NAME] 6" at bounding box center [191, 388] width 229 height 33
